Goal: Find specific page/section: Find specific page/section

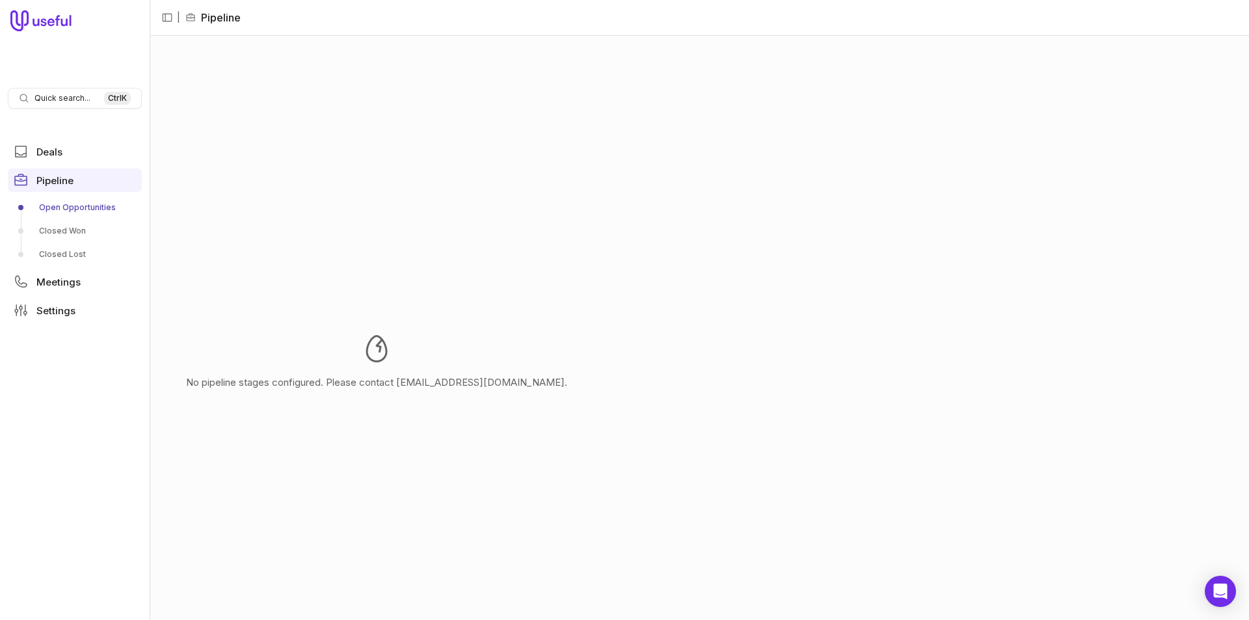
click at [98, 202] on link "Open Opportunities" at bounding box center [75, 207] width 134 height 21
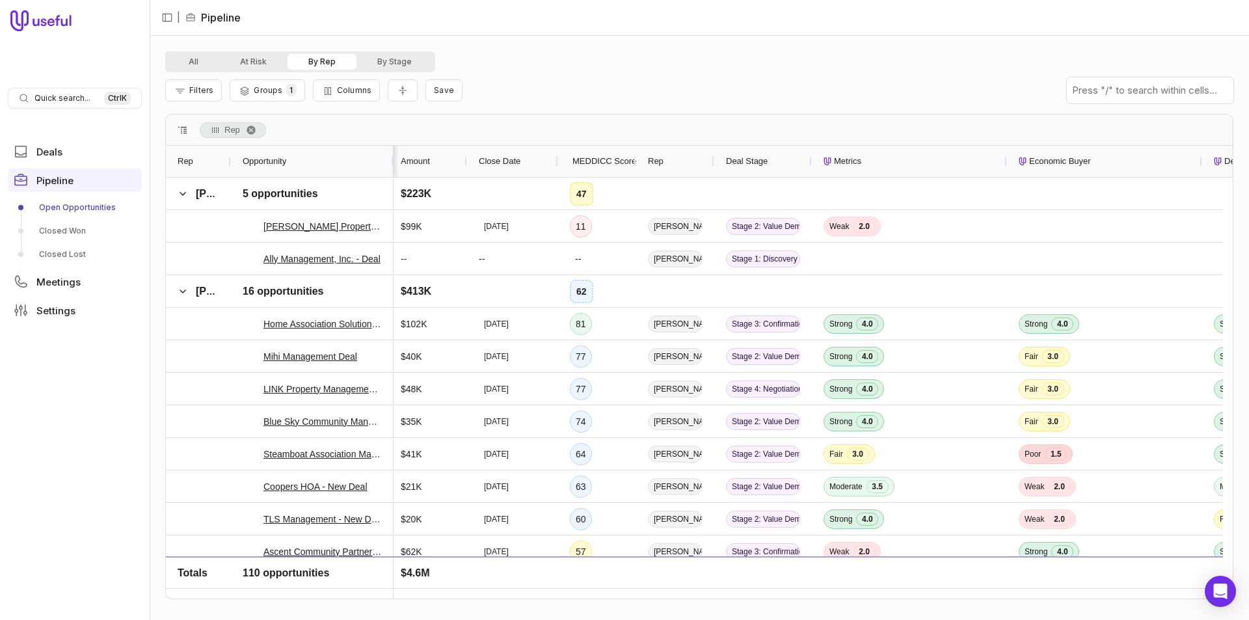
scroll to position [0, 146]
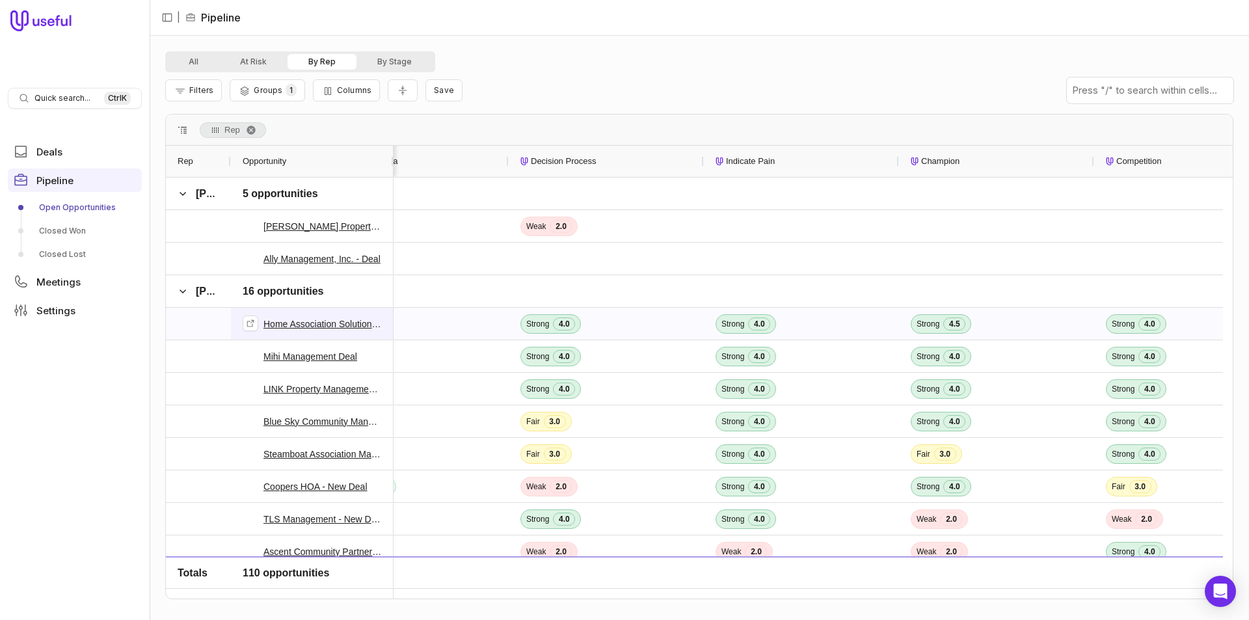
click at [358, 322] on link "Home Association Solutions, LLC - New Deal" at bounding box center [322, 324] width 118 height 16
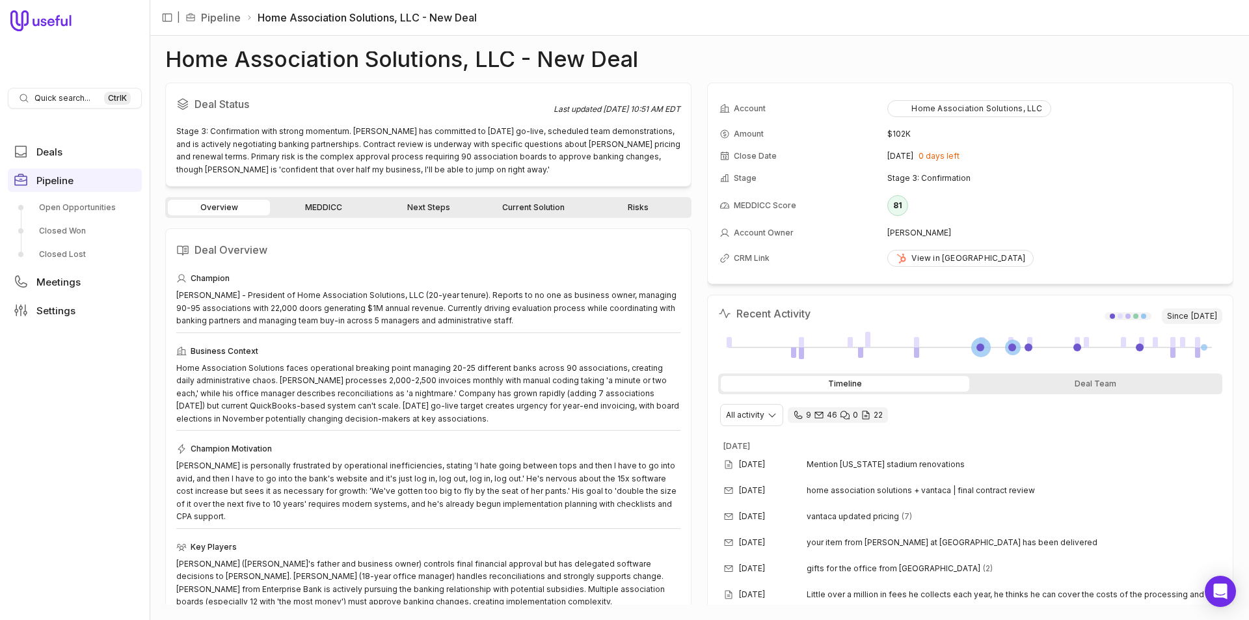
click at [326, 204] on link "MEDDICC" at bounding box center [324, 208] width 102 height 16
